Goal: Go to known website: Access a specific website the user already knows

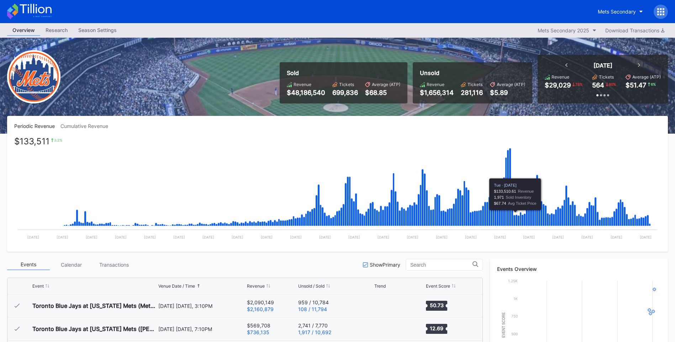
scroll to position [1642, 0]
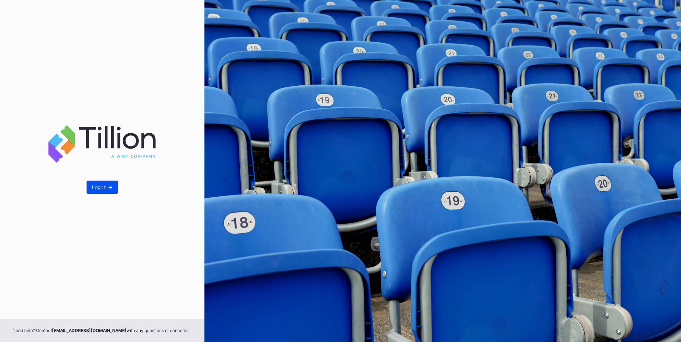
click at [101, 190] on div "Log In ->" at bounding box center [102, 187] width 21 height 6
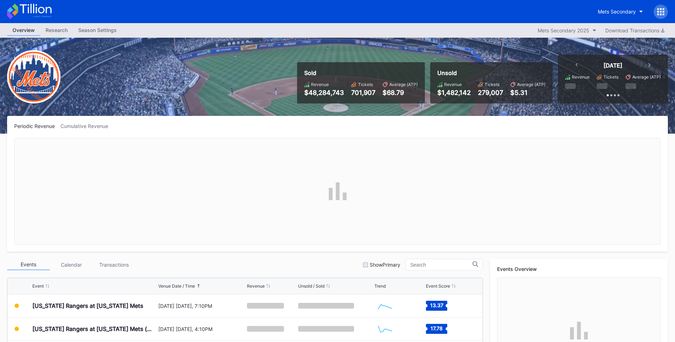
scroll to position [196, 0]
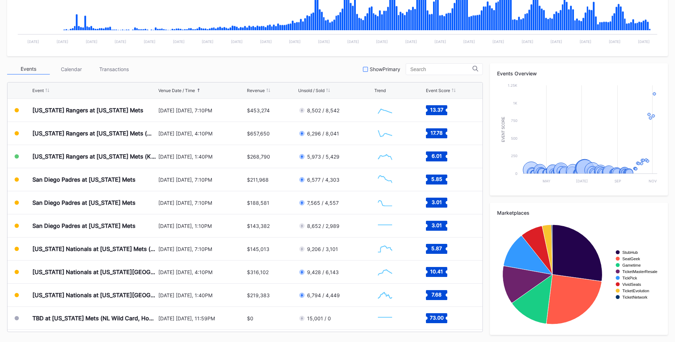
click at [364, 68] on div at bounding box center [365, 69] width 5 height 5
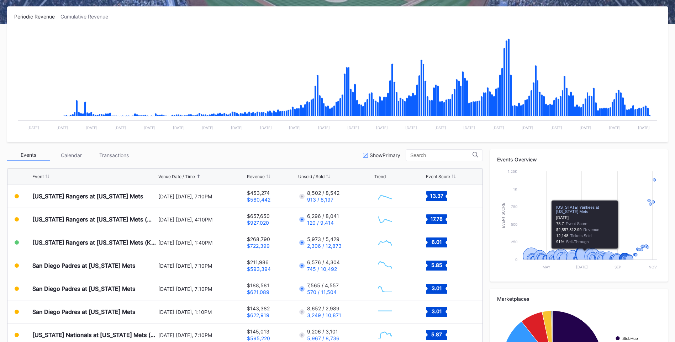
scroll to position [0, 0]
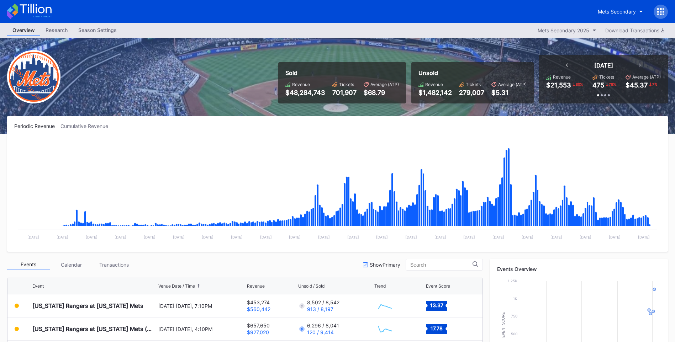
click at [196, 171] on rect "Chart title" at bounding box center [337, 191] width 647 height 107
